Goal: Transaction & Acquisition: Download file/media

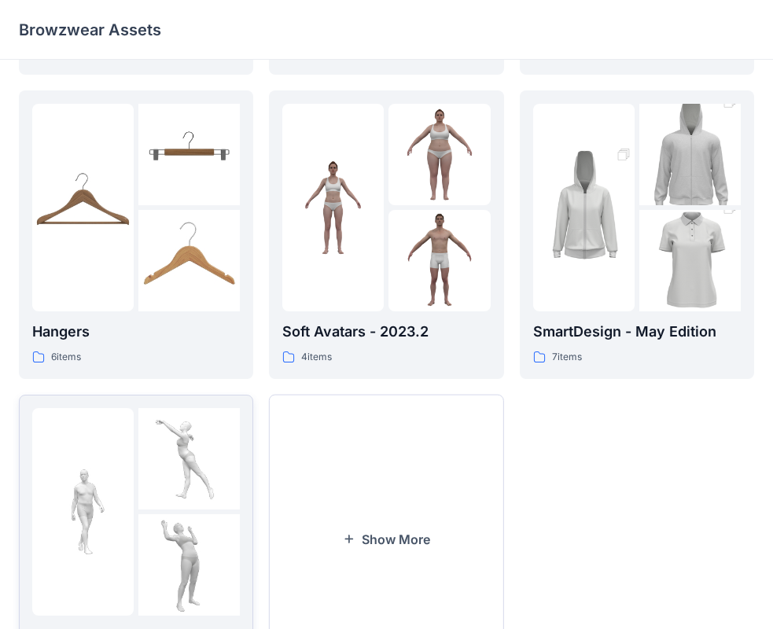
scroll to position [391, 0]
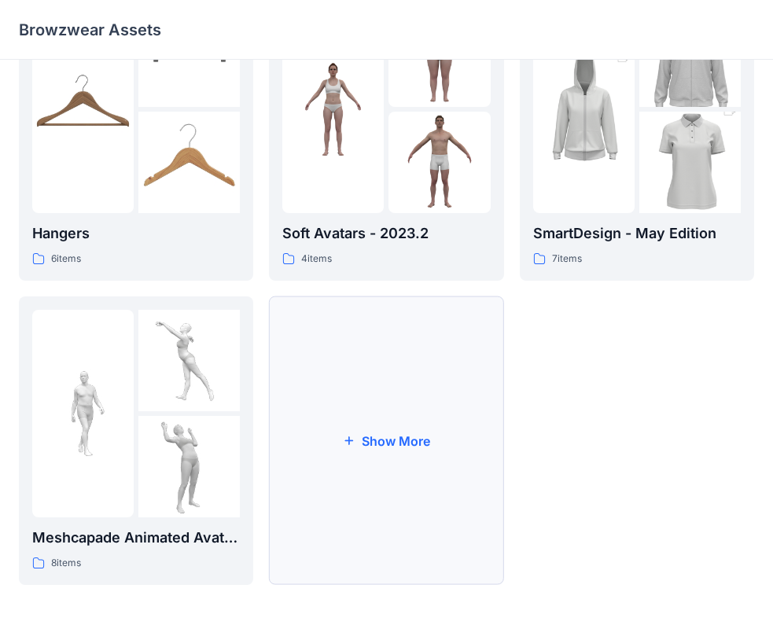
click at [328, 424] on button "Show More" at bounding box center [386, 441] width 234 height 289
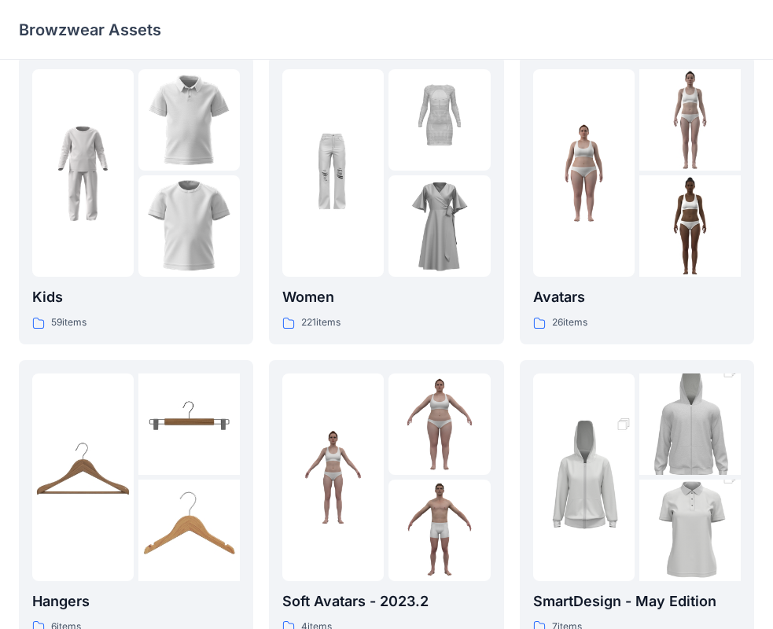
scroll to position [0, 0]
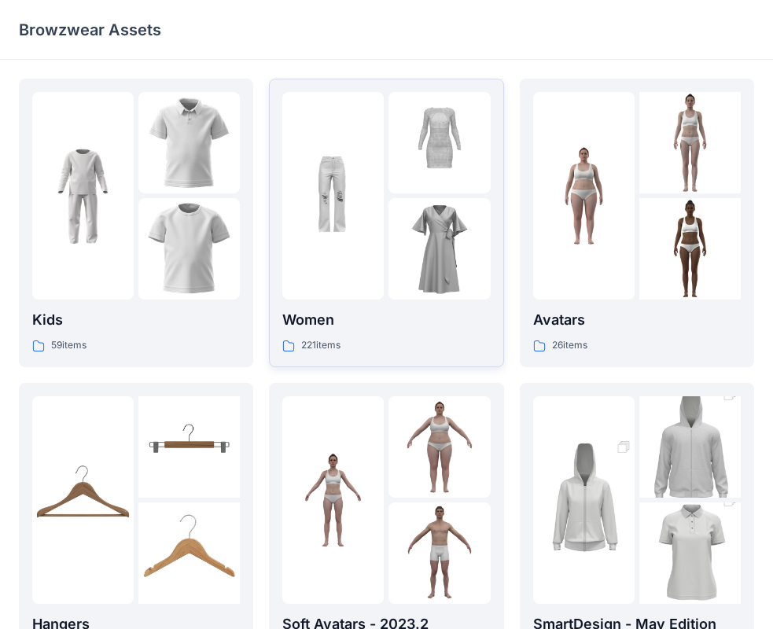
click at [367, 249] on div at bounding box center [332, 196] width 101 height 208
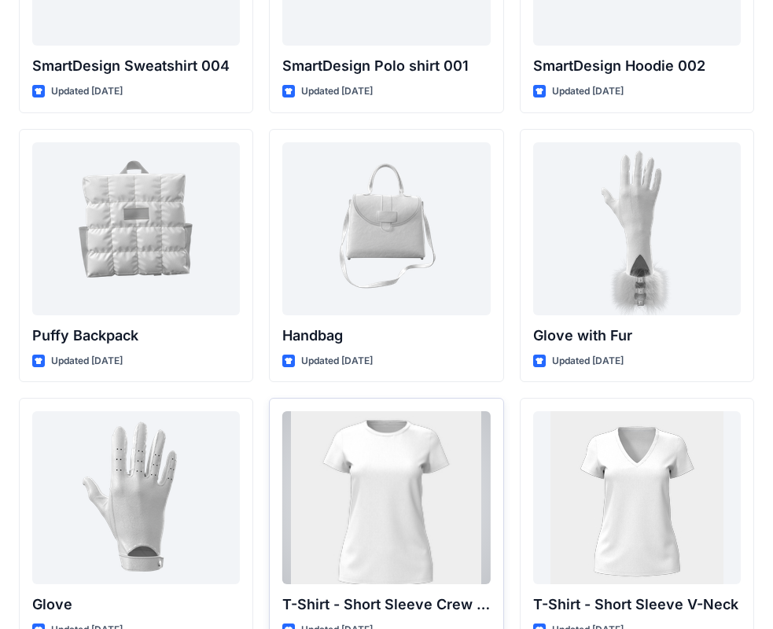
scroll to position [12075, 0]
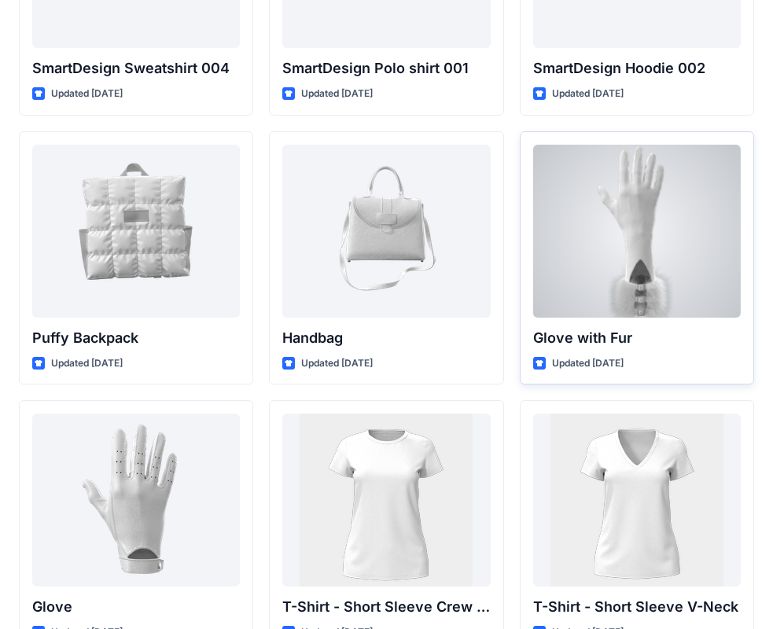
click at [570, 227] on div at bounding box center [637, 231] width 208 height 173
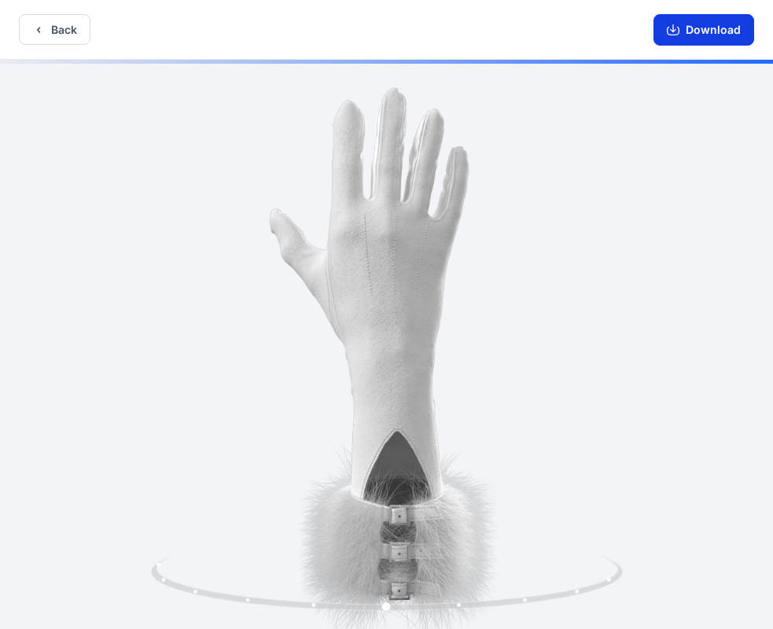
click at [688, 39] on button "Download" at bounding box center [704, 29] width 101 height 31
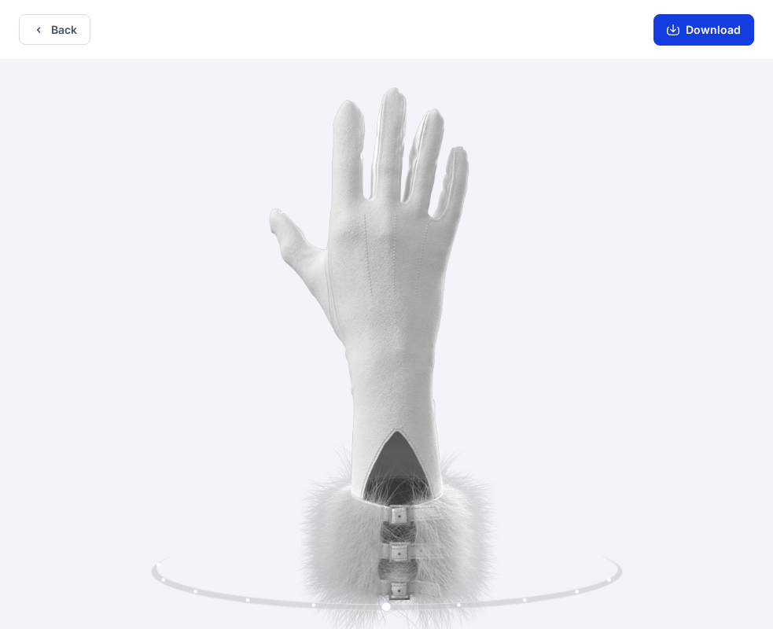
click at [698, 29] on button "Download" at bounding box center [704, 29] width 101 height 31
click at [701, 43] on button "Download" at bounding box center [704, 29] width 101 height 31
click at [704, 35] on button "Download" at bounding box center [704, 29] width 101 height 31
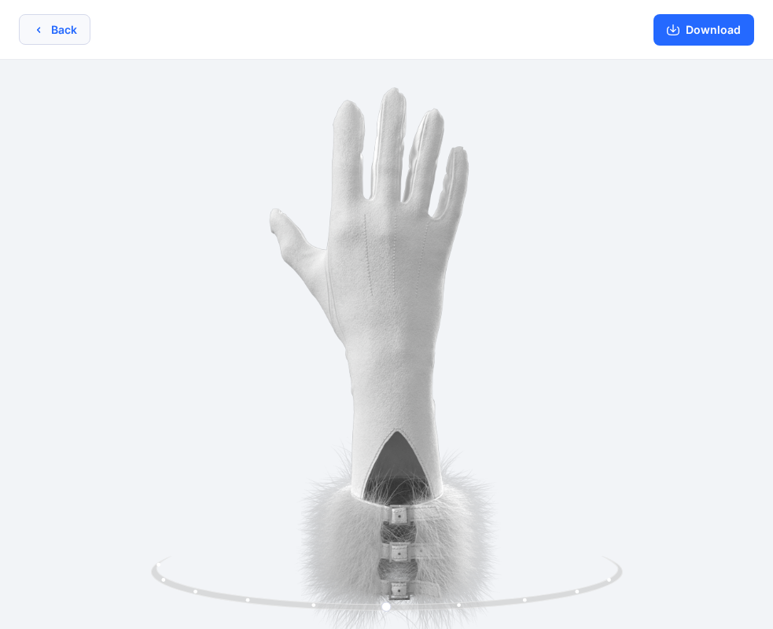
click at [62, 38] on button "Back" at bounding box center [55, 29] width 72 height 31
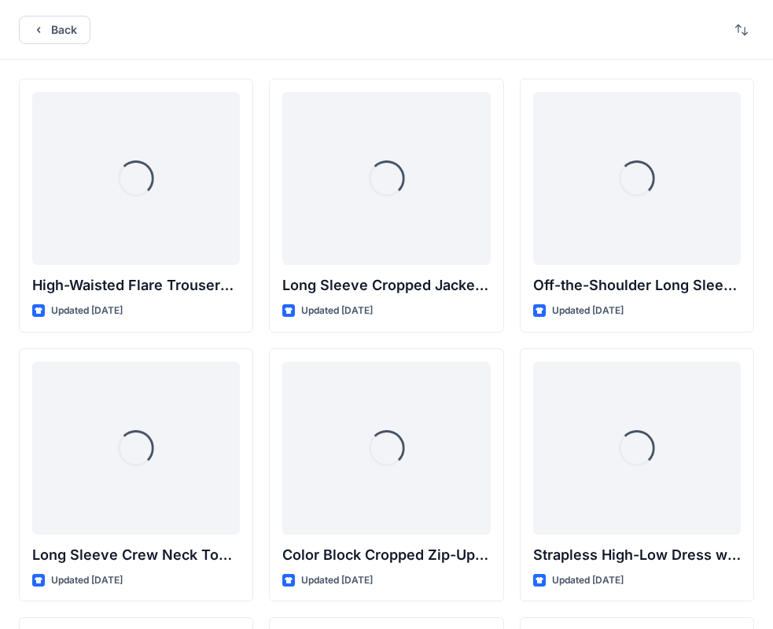
scroll to position [12075, 0]
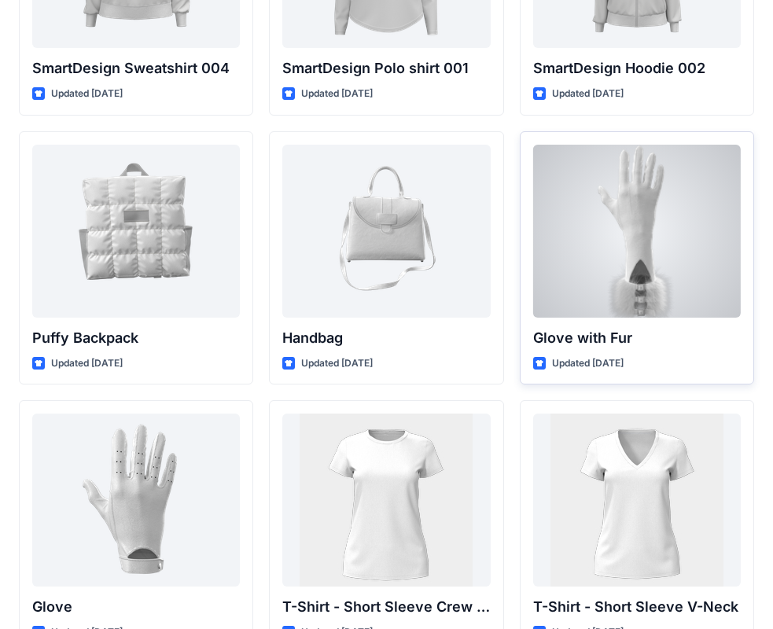
drag, startPoint x: 2, startPoint y: 603, endPoint x: 674, endPoint y: 230, distance: 768.8
click at [674, 230] on div at bounding box center [637, 231] width 208 height 173
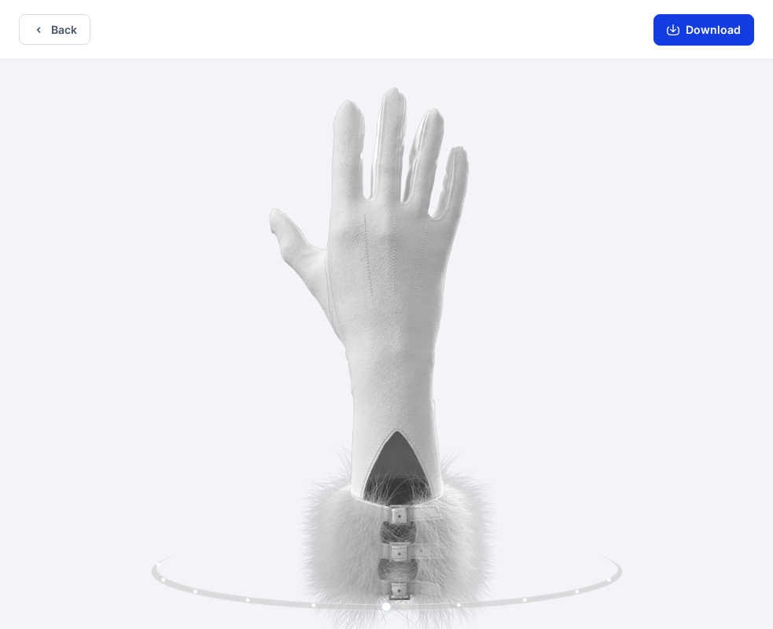
click at [692, 29] on button "Download" at bounding box center [704, 29] width 101 height 31
click at [82, 32] on button "Back" at bounding box center [55, 29] width 72 height 31
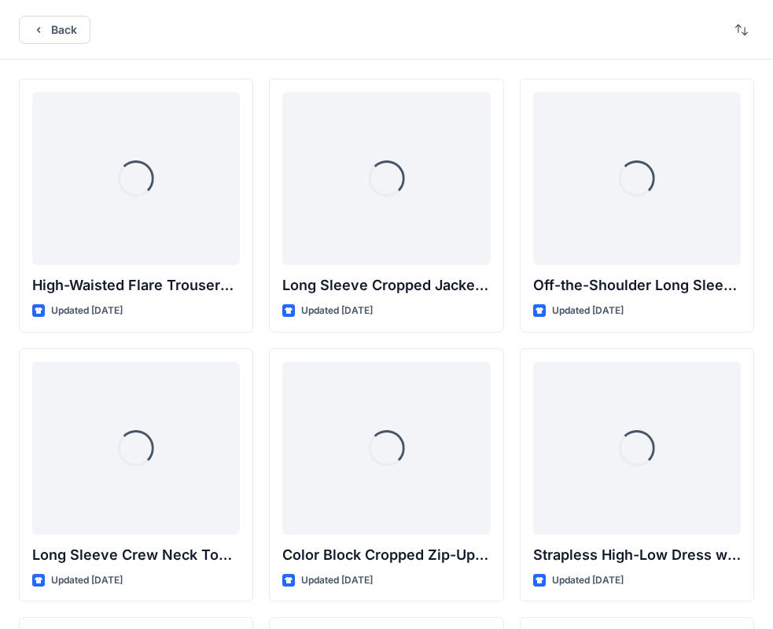
scroll to position [12075, 0]
